Goal: Check status: Check status

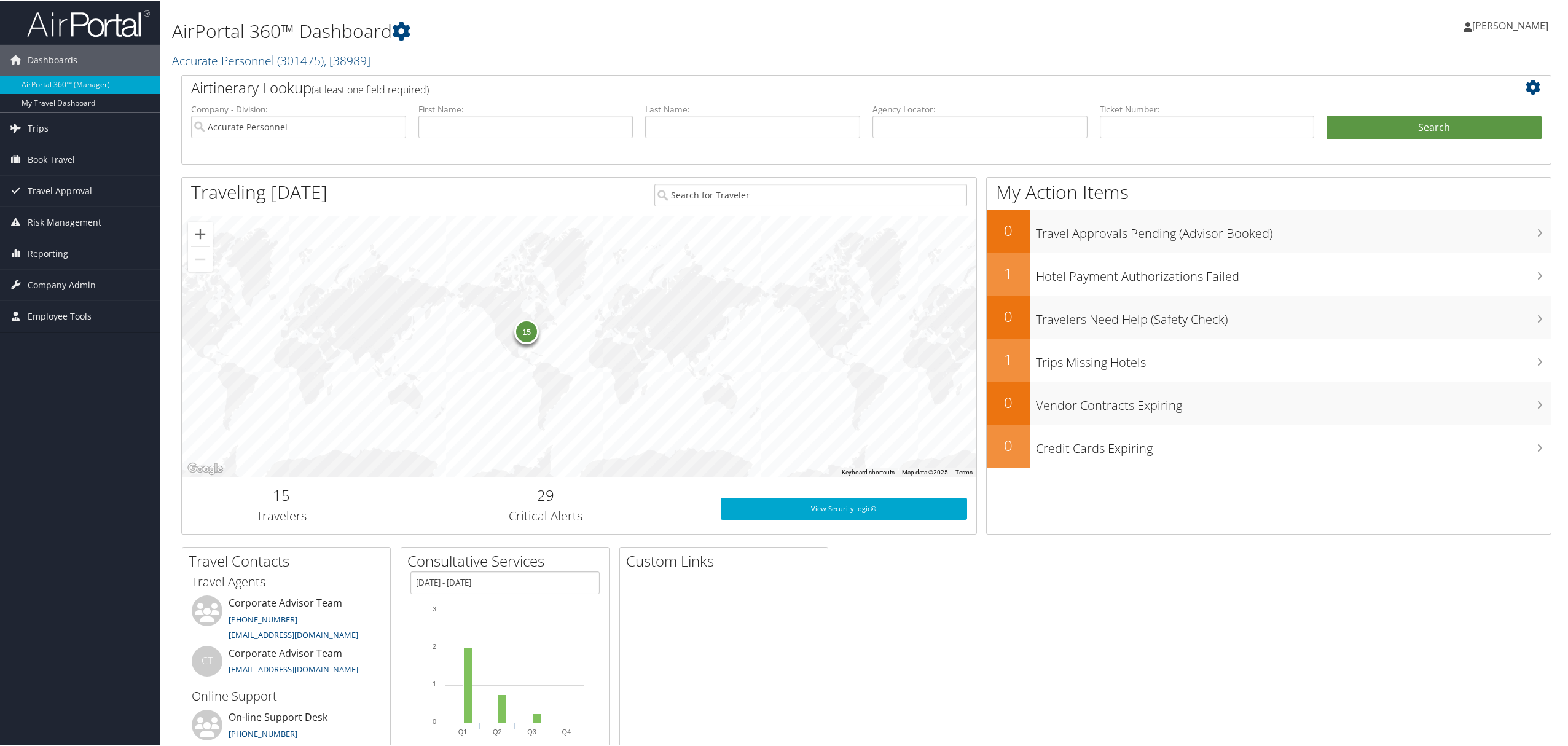
click at [1482, 27] on span "[PERSON_NAME]" at bounding box center [1510, 25] width 76 height 14
click at [1457, 109] on link "View Travel Profile" at bounding box center [1477, 109] width 137 height 21
drag, startPoint x: 1473, startPoint y: 15, endPoint x: 1502, endPoint y: 20, distance: 29.4
click at [1475, 15] on link "[PERSON_NAME]" at bounding box center [1511, 24] width 97 height 37
click at [1441, 106] on link "View Travel Profile" at bounding box center [1477, 109] width 137 height 21
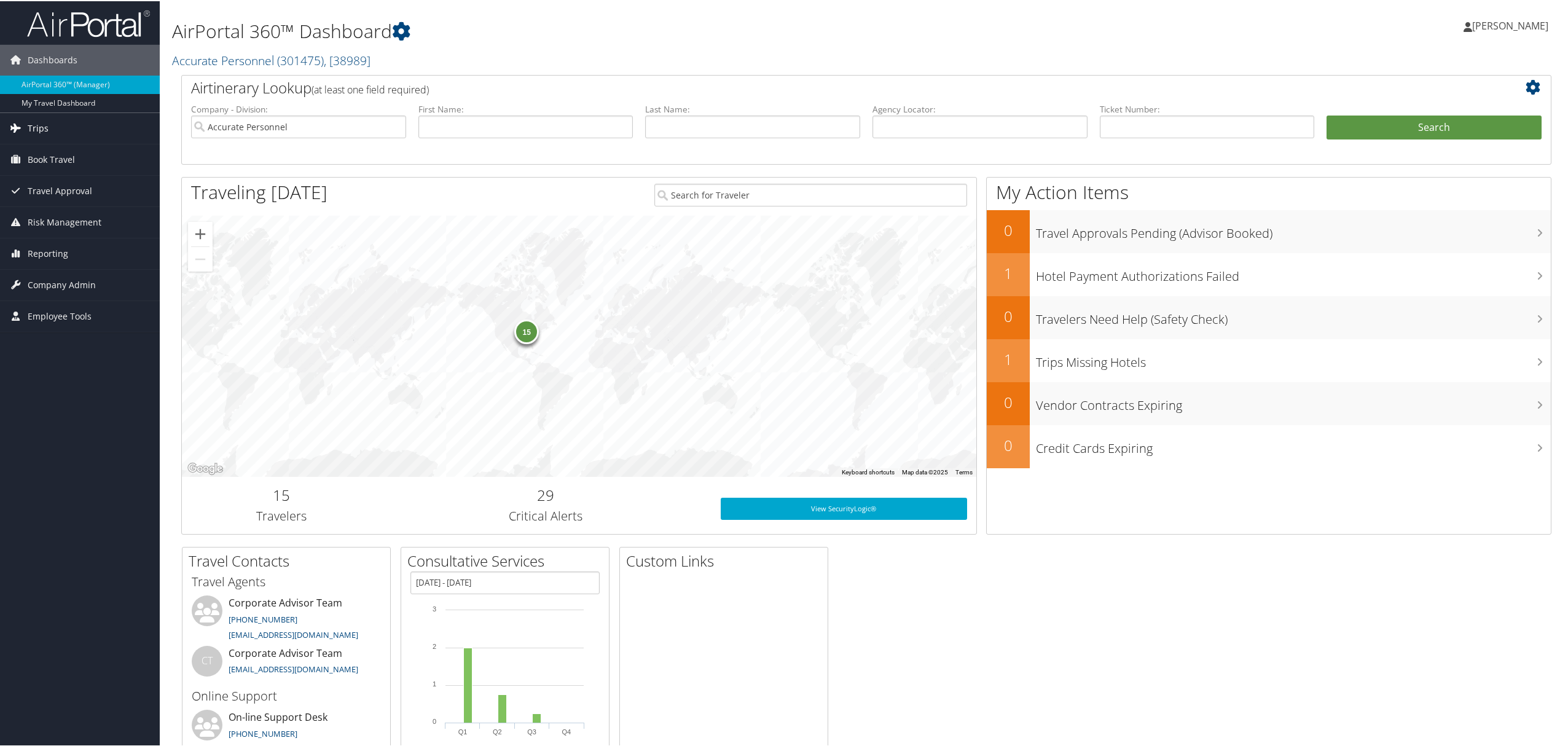
click at [77, 124] on link "Trips" at bounding box center [80, 127] width 160 height 31
click at [69, 170] on link "Current/Future Trips" at bounding box center [80, 170] width 160 height 18
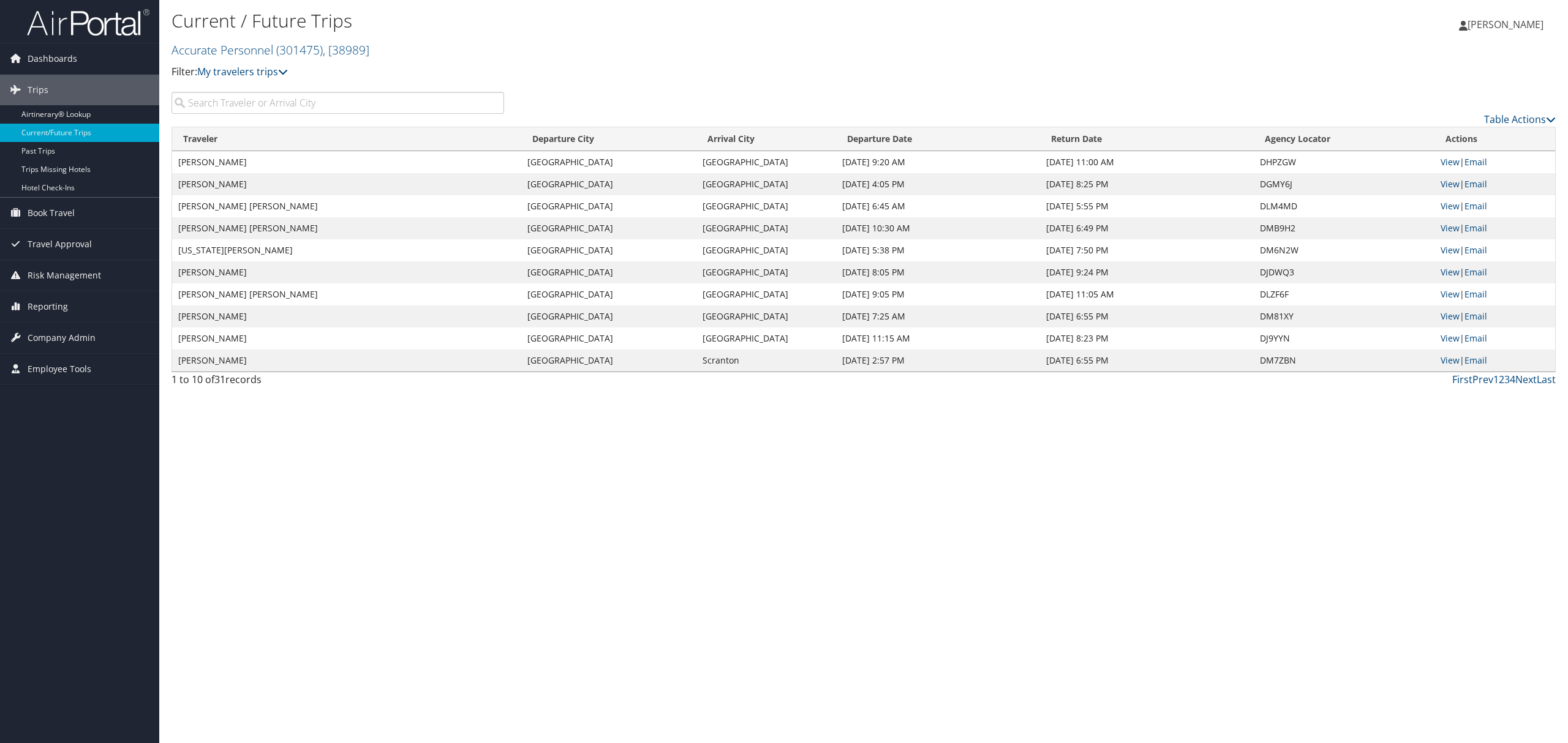
click at [300, 111] on input "search" at bounding box center [338, 103] width 333 height 22
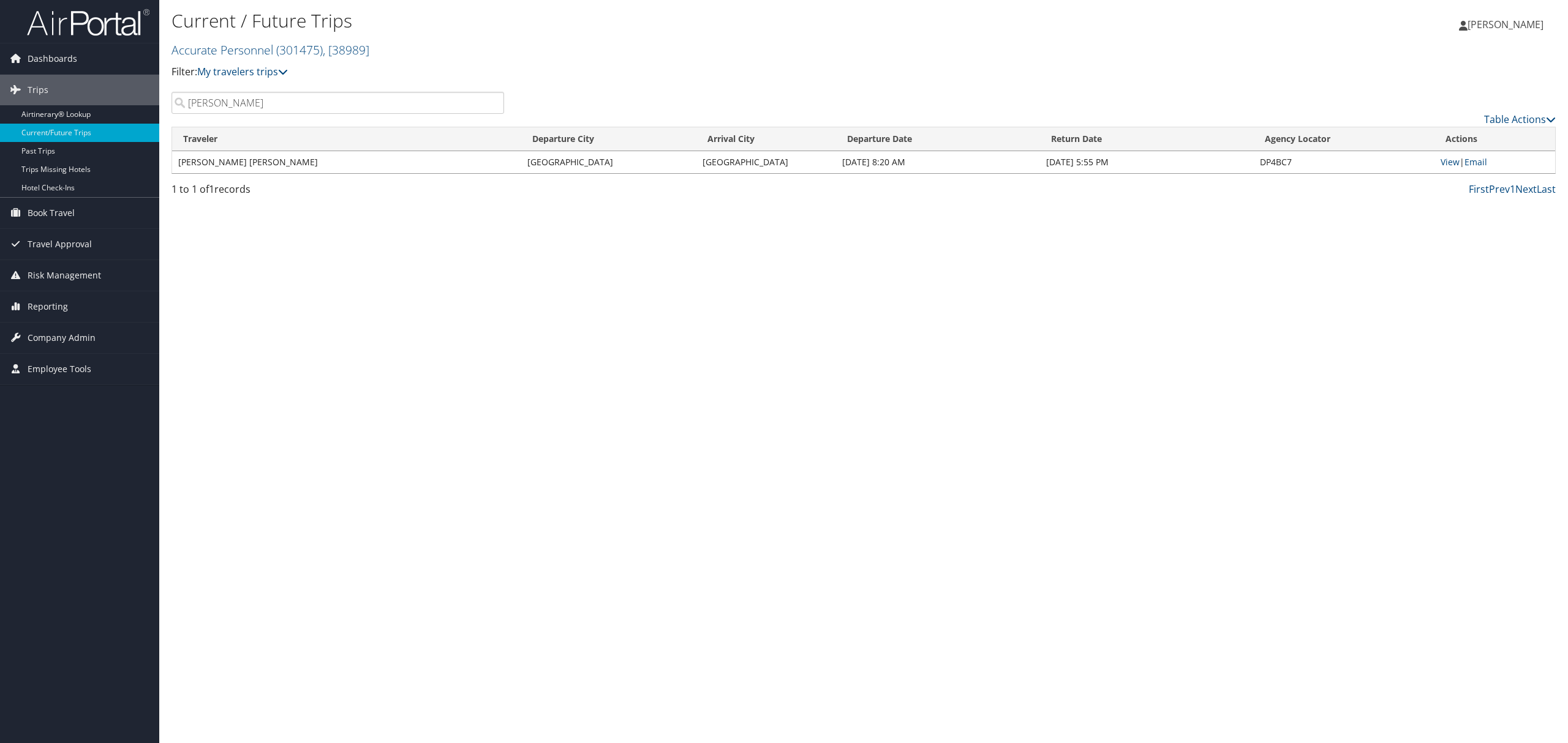
click at [266, 100] on input "[PERSON_NAME]" at bounding box center [338, 103] width 333 height 22
type input "[PERSON_NAME]"
click at [1453, 162] on link "View" at bounding box center [1449, 162] width 19 height 12
